Goal: Entertainment & Leisure: Consume media (video, audio)

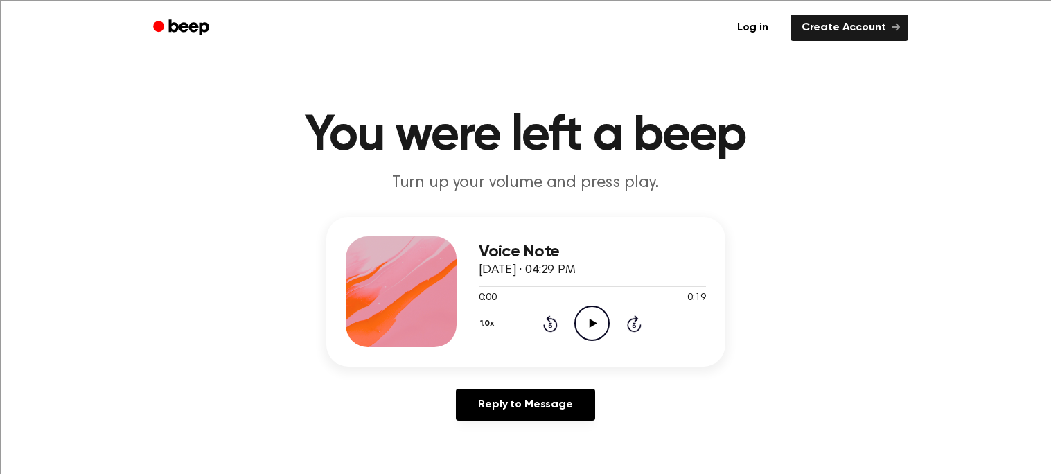
click at [596, 323] on icon "Play Audio" at bounding box center [591, 322] width 35 height 35
click at [596, 323] on icon "Pause Audio" at bounding box center [591, 322] width 35 height 35
click at [809, 211] on main "You were left a beep Turn up your volume and press play. Voice Note [DATE] · 04…" at bounding box center [525, 427] width 1051 height 854
click at [592, 327] on icon "Play Audio" at bounding box center [591, 322] width 35 height 35
